Goal: Go to known website: Access a specific website the user already knows

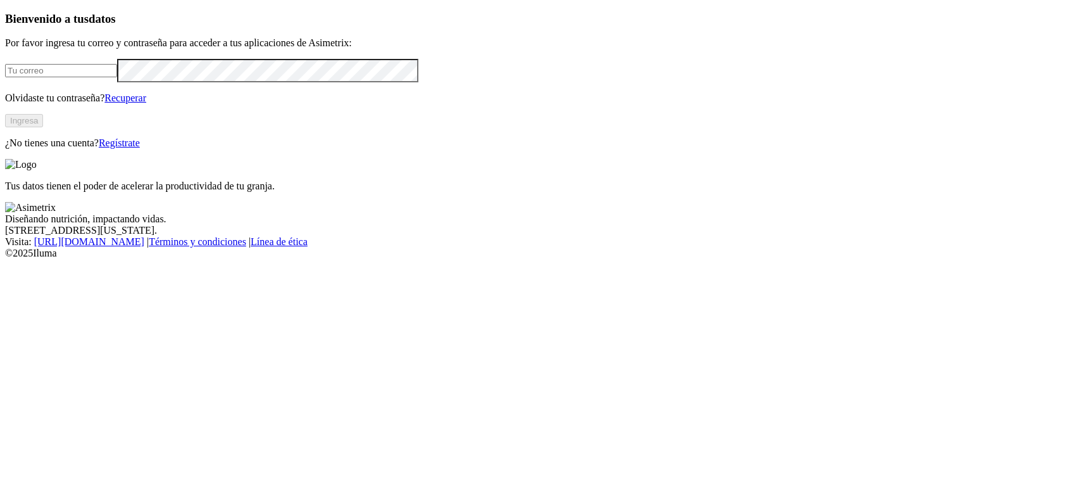
type input "[PERSON_NAME][EMAIL_ADDRESS][PERSON_NAME][DOMAIN_NAME]"
click at [43, 127] on button "Ingresa" at bounding box center [24, 120] width 38 height 13
